Goal: Task Accomplishment & Management: Manage account settings

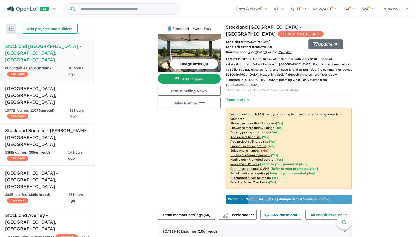
click at [200, 64] on button "Image order ( 8 )" at bounding box center [194, 64] width 49 height 10
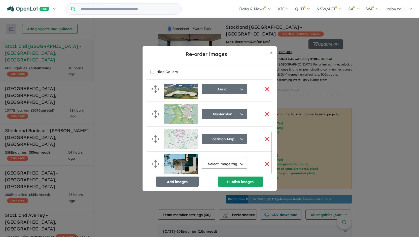
scroll to position [81, 0]
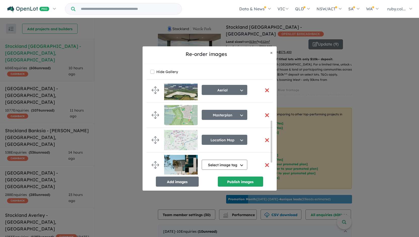
click at [188, 111] on img at bounding box center [180, 115] width 33 height 20
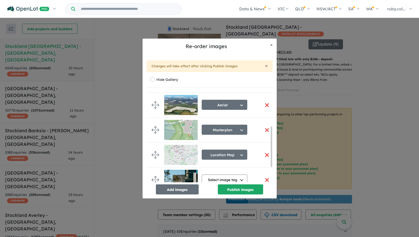
click at [228, 124] on div "Masterplan Select image tag Aerial Location Map Masterplan Lifestyle Amenities …" at bounding box center [225, 130] width 46 height 13
click at [229, 126] on button "Masterplan" at bounding box center [225, 130] width 46 height 10
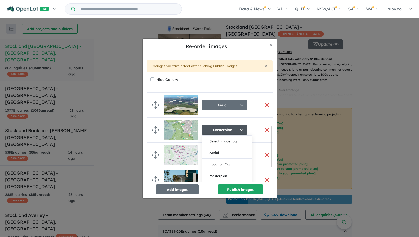
click at [175, 141] on span at bounding box center [180, 130] width 33 height 25
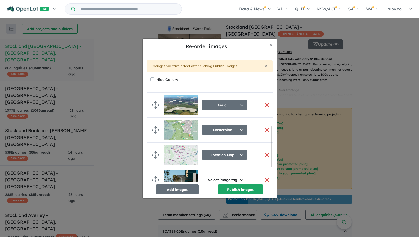
click at [180, 126] on img at bounding box center [180, 130] width 33 height 20
click at [174, 128] on img at bounding box center [180, 130] width 33 height 20
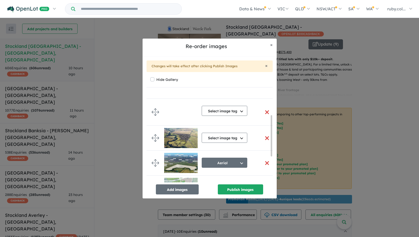
scroll to position [11, 0]
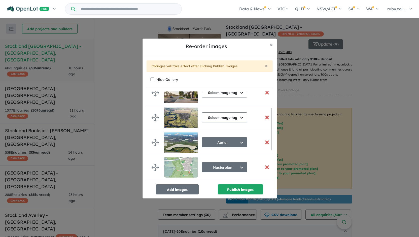
click at [179, 143] on img at bounding box center [180, 142] width 33 height 20
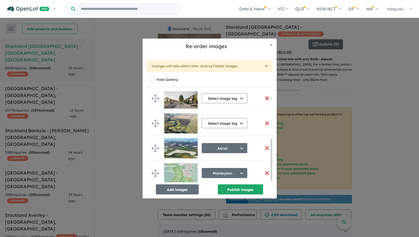
scroll to position [30, 0]
click at [263, 146] on button "button" at bounding box center [267, 148] width 11 height 11
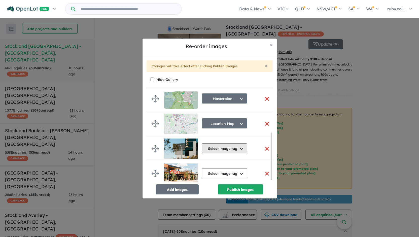
scroll to position [83, 0]
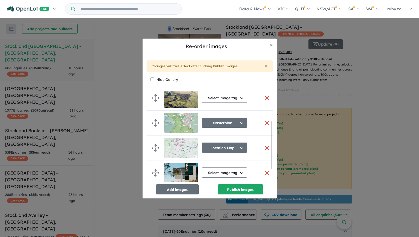
click at [266, 120] on button "button" at bounding box center [267, 123] width 11 height 11
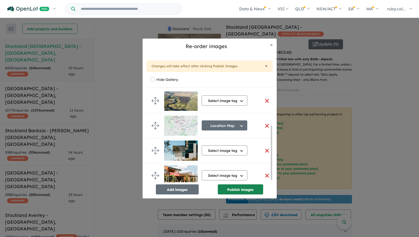
click at [247, 190] on button "Publish images" at bounding box center [240, 189] width 45 height 10
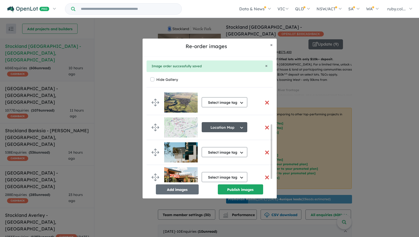
scroll to position [60, 0]
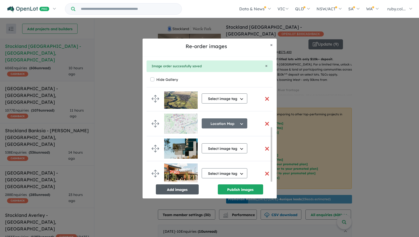
click at [179, 191] on button "Add images" at bounding box center [177, 189] width 43 height 10
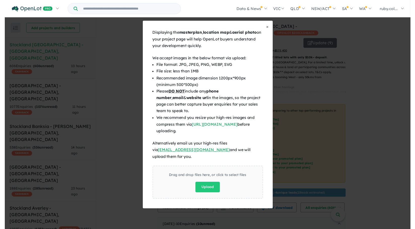
scroll to position [59, 0]
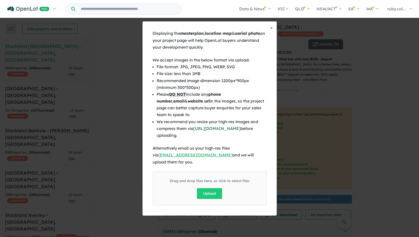
click at [212, 131] on link "[URL][DOMAIN_NAME]" at bounding box center [216, 128] width 47 height 5
